Goal: Book appointment/travel/reservation

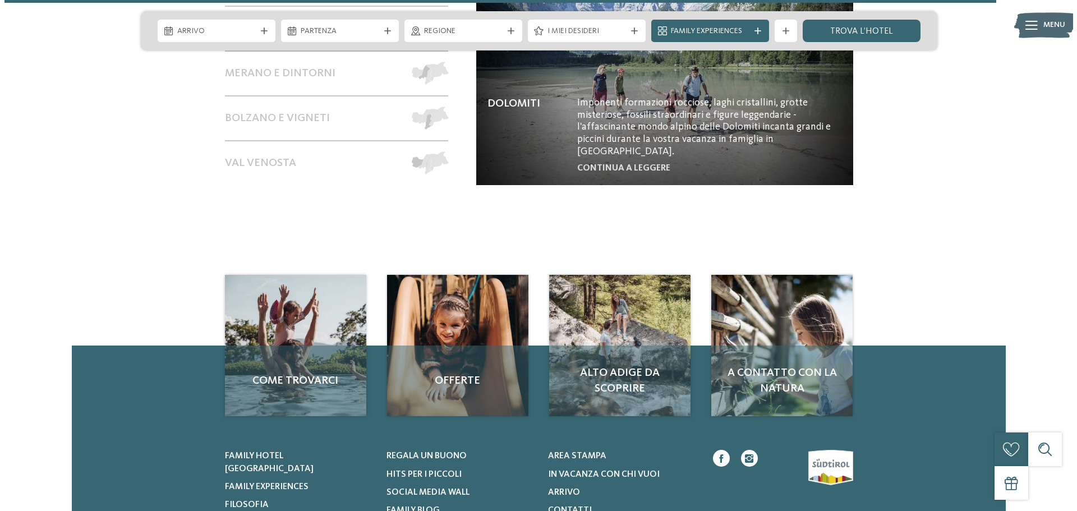
scroll to position [5105, 0]
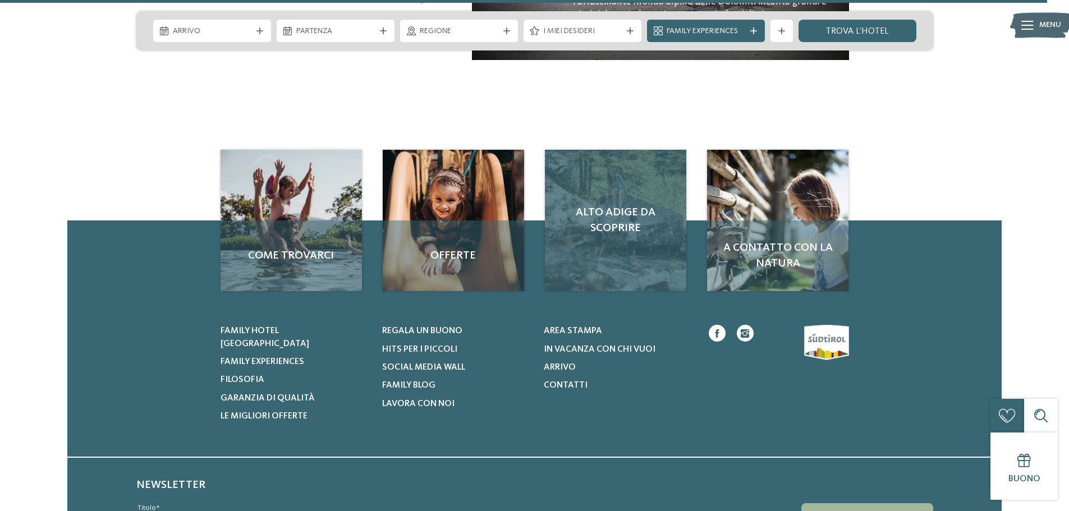
click at [600, 192] on div "Alto Adige da scoprire" at bounding box center [615, 220] width 141 height 141
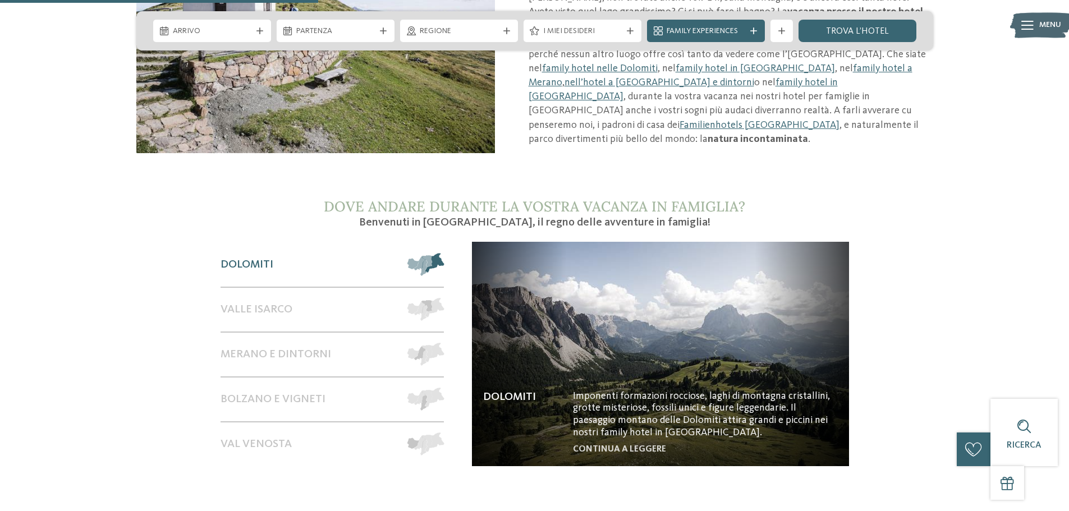
scroll to position [898, 0]
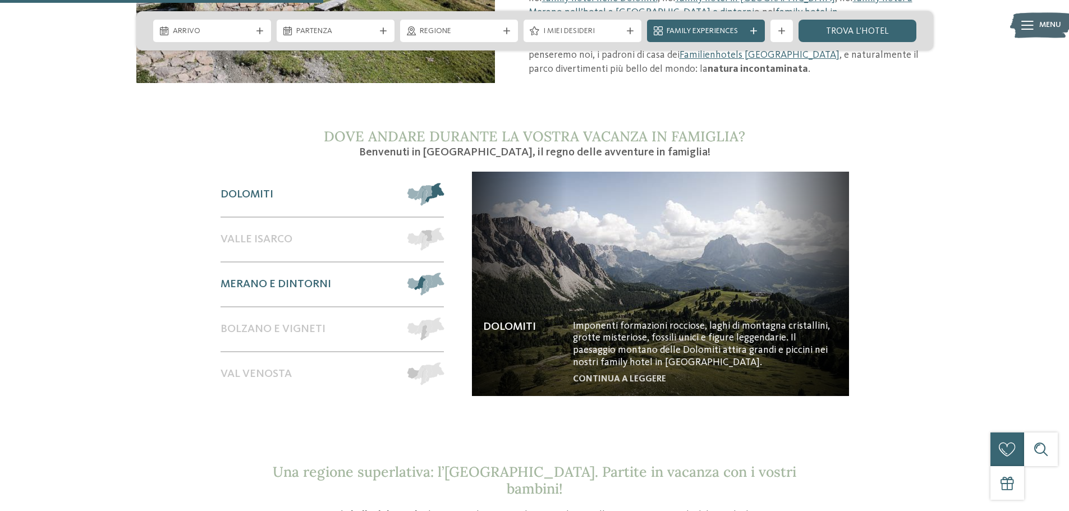
click at [305, 278] on span "Merano e dintorni" at bounding box center [275, 284] width 111 height 13
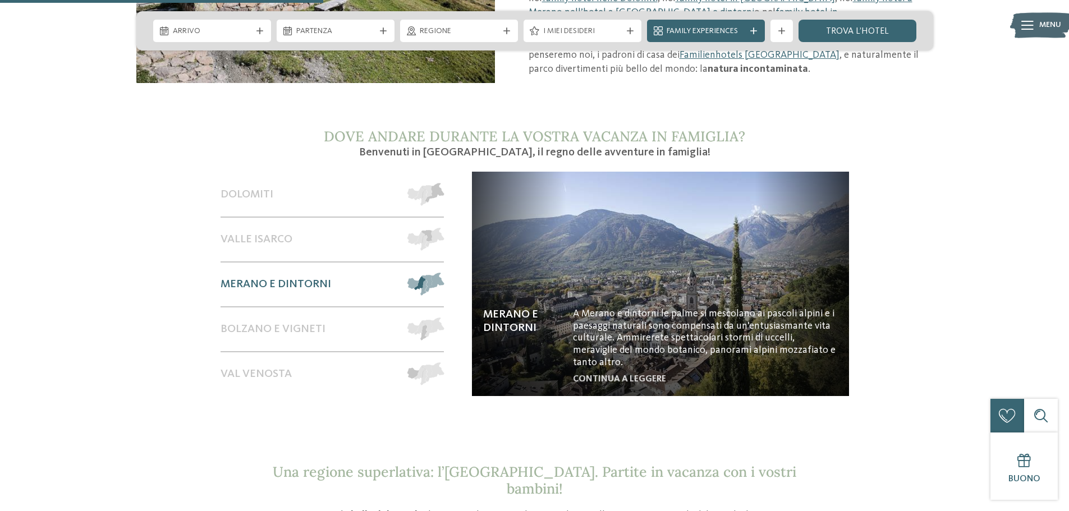
click at [638, 360] on img at bounding box center [660, 284] width 377 height 224
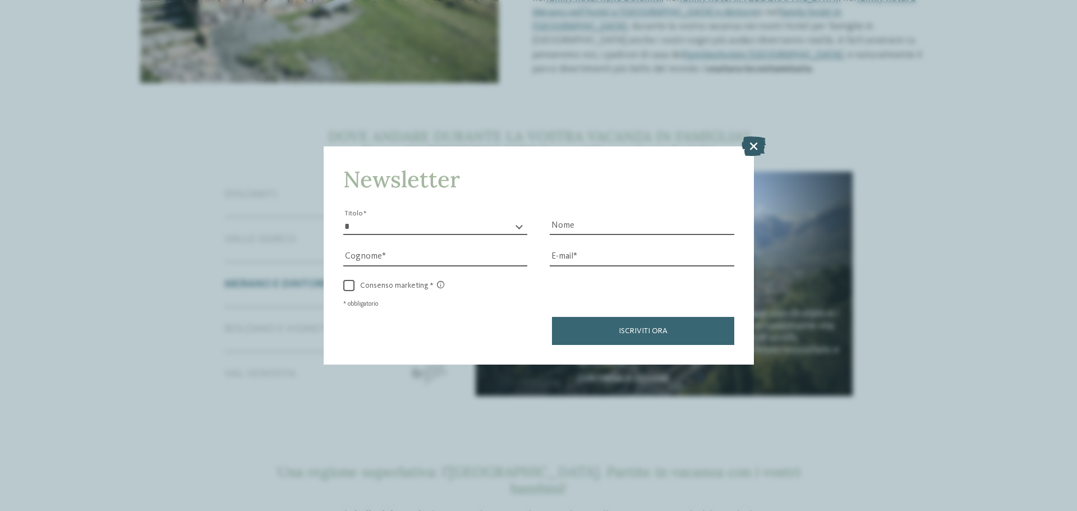
click at [757, 144] on icon at bounding box center [754, 146] width 24 height 20
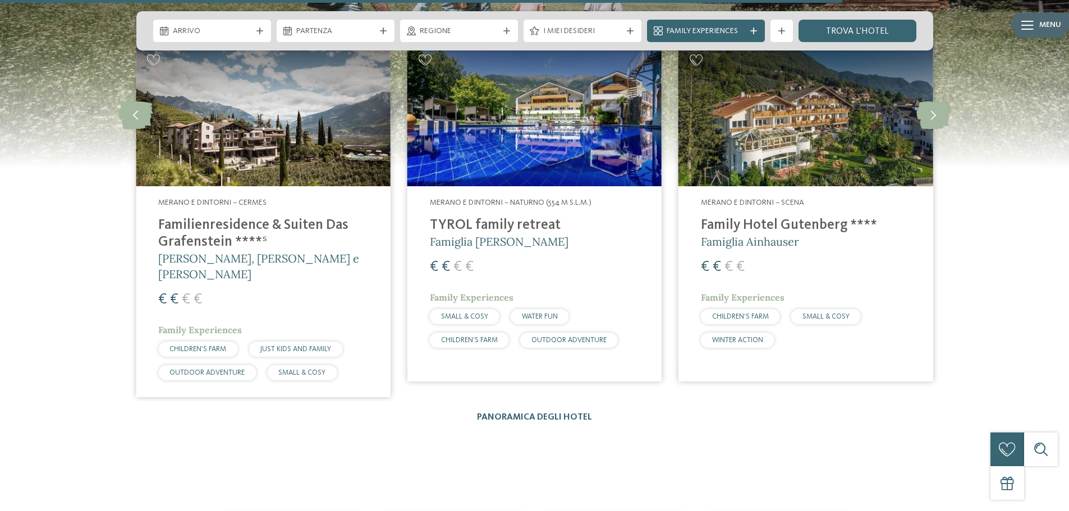
scroll to position [1739, 0]
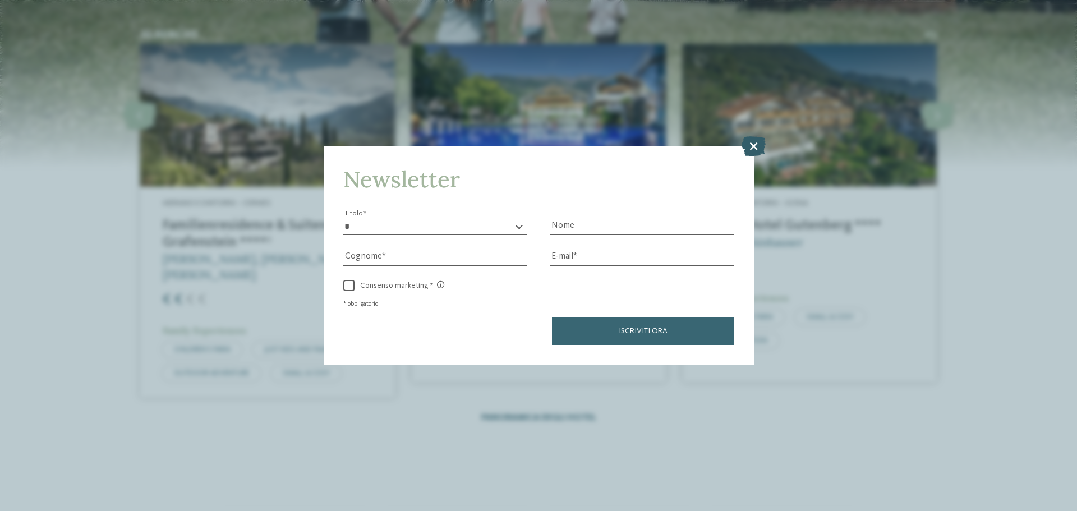
click at [759, 139] on icon at bounding box center [754, 146] width 24 height 20
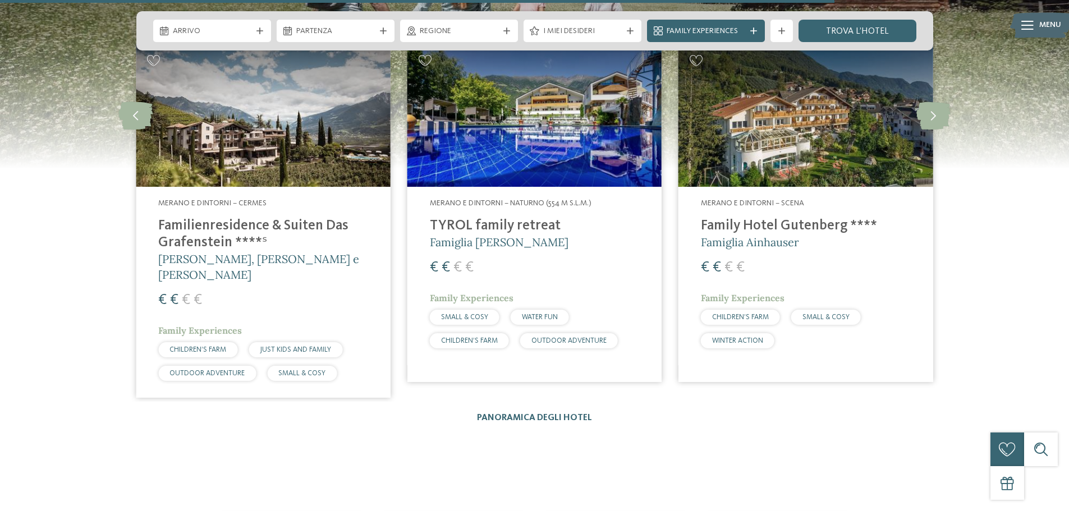
click at [236, 218] on h4 "Familienresidence & Suiten Das Grafenstein ****ˢ" at bounding box center [262, 235] width 209 height 34
click at [769, 218] on h4 "Family Hotel Gutenberg ****" at bounding box center [805, 226] width 209 height 17
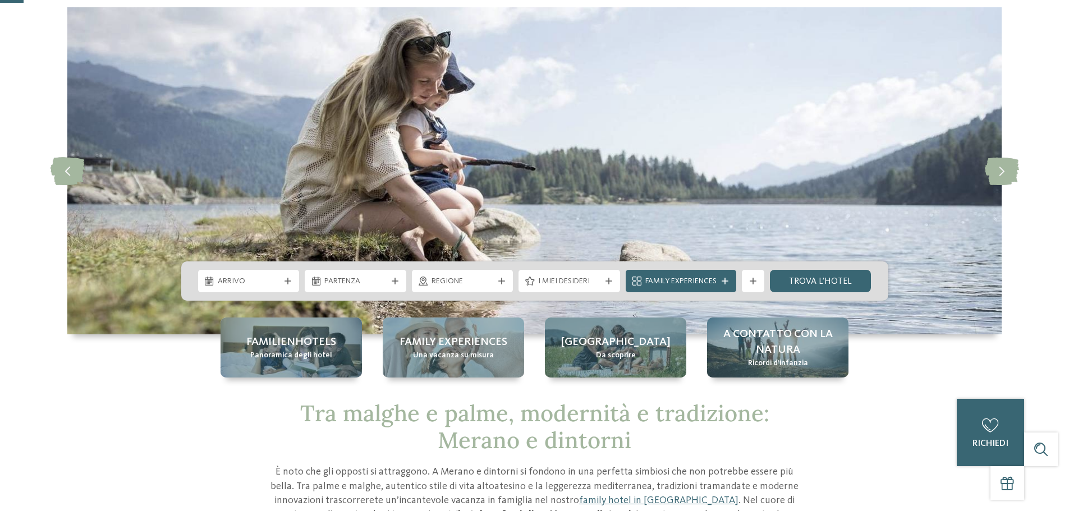
scroll to position [0, 0]
